Goal: Transaction & Acquisition: Purchase product/service

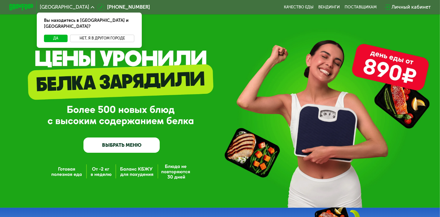
click at [105, 35] on button "Нет, я в другом городе" at bounding box center [102, 38] width 64 height 7
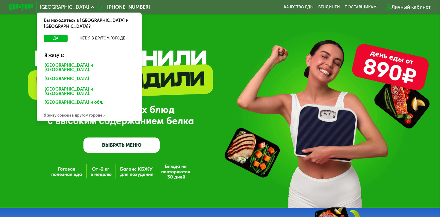
click at [170, 27] on div "GrowFood — доставка правильного питания ВЫБРАТЬ МЕНЮ" at bounding box center [220, 104] width 440 height 208
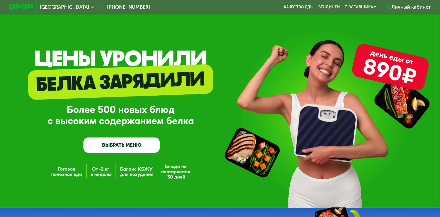
click at [51, 7] on span "[GEOGRAPHIC_DATA]" at bounding box center [64, 7] width 49 height 5
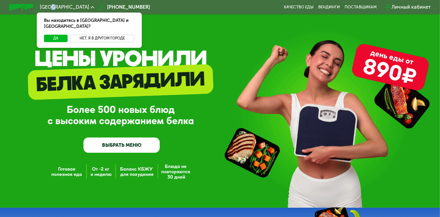
click at [114, 35] on button "Нет, я в другом городе" at bounding box center [102, 38] width 64 height 7
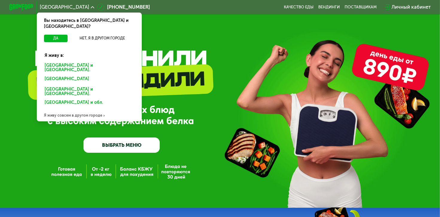
drag, startPoint x: 76, startPoint y: 104, endPoint x: 105, endPoint y: 102, distance: 29.4
click at [76, 109] on div "Я живу совсем в другом городе" at bounding box center [89, 115] width 105 height 12
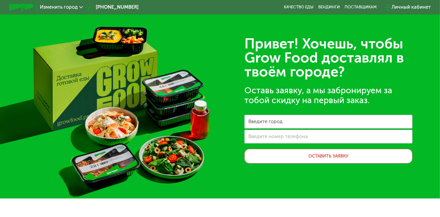
click at [71, 7] on span "Изменить город" at bounding box center [59, 7] width 38 height 5
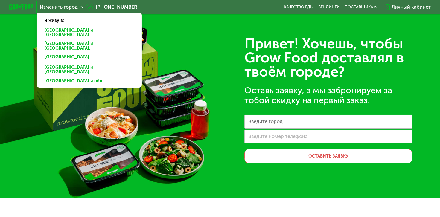
click at [71, 8] on span "Изменить город" at bounding box center [59, 7] width 38 height 5
click at [366, 65] on div "Привет! Хочешь, чтобы Grow Food доставлял в твоём городе?" at bounding box center [328, 58] width 168 height 42
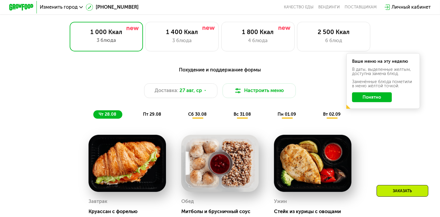
scroll to position [309, 0]
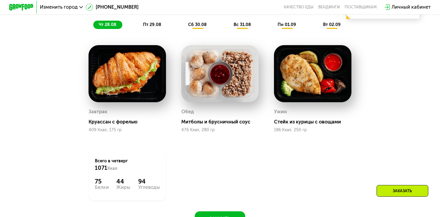
click at [156, 27] on span "пт 29.08" at bounding box center [152, 24] width 18 height 5
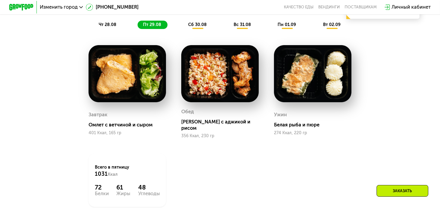
click at [198, 27] on span "сб 30.08" at bounding box center [197, 24] width 19 height 5
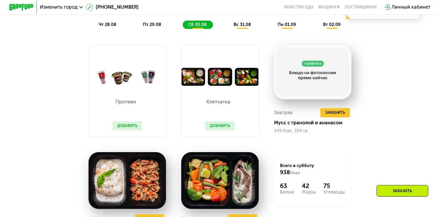
click at [248, 27] on span "вс 31.08" at bounding box center [241, 24] width 17 height 5
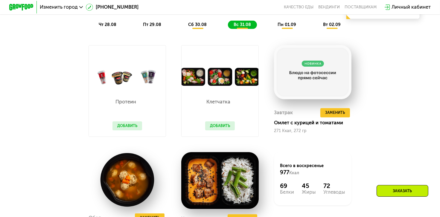
click at [294, 24] on div "Похудение и поддержание формы Доставка: [DATE] Настроить меню чт 28.08 пт 29.08…" at bounding box center [220, 2] width 362 height 53
click at [288, 27] on span "пн 01.09" at bounding box center [286, 24] width 19 height 5
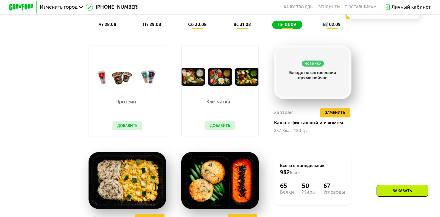
click at [328, 27] on span "вт 02.09" at bounding box center [332, 24] width 18 height 5
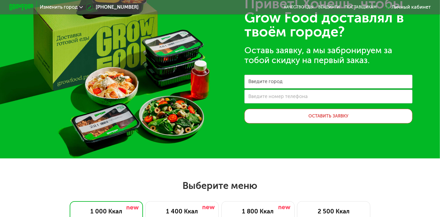
scroll to position [0, 0]
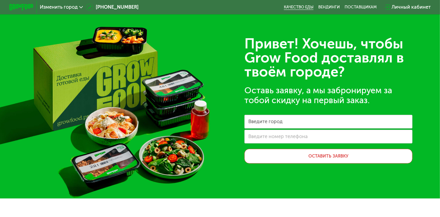
click at [308, 8] on link "Качество еды" at bounding box center [299, 7] width 30 height 5
